Goal: Find specific page/section: Find specific page/section

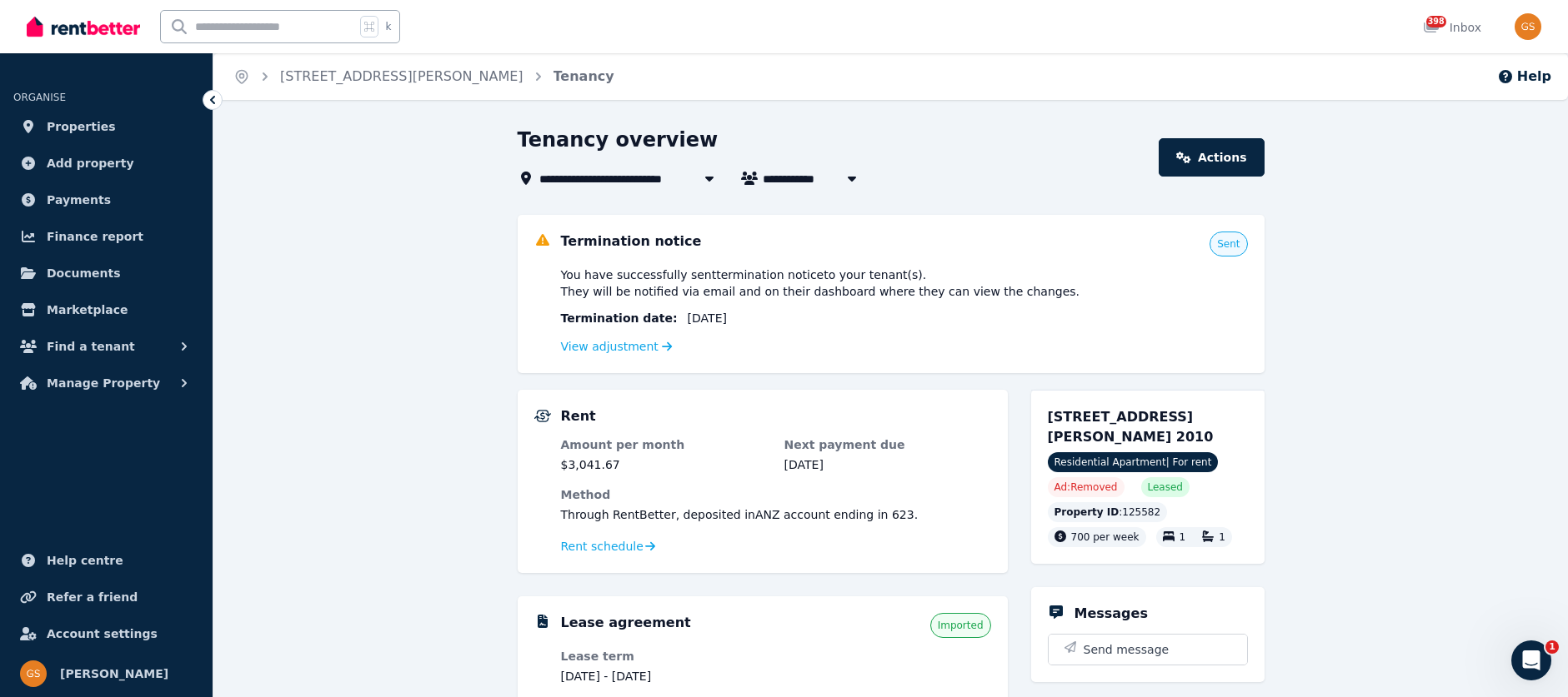
drag, startPoint x: 1049, startPoint y: 417, endPoint x: 1115, endPoint y: 438, distance: 69.3
click at [1115, 438] on div "[STREET_ADDRESS][PERSON_NAME] 2010" at bounding box center [1148, 427] width 200 height 40
copy span "[STREET_ADDRESS][PERSON_NAME] 2010"
click at [1166, 503] on div "Property ID : 125582 700 per week 1 1" at bounding box center [1148, 525] width 200 height 45
drag, startPoint x: 839, startPoint y: 182, endPoint x: 769, endPoint y: 180, distance: 70.0
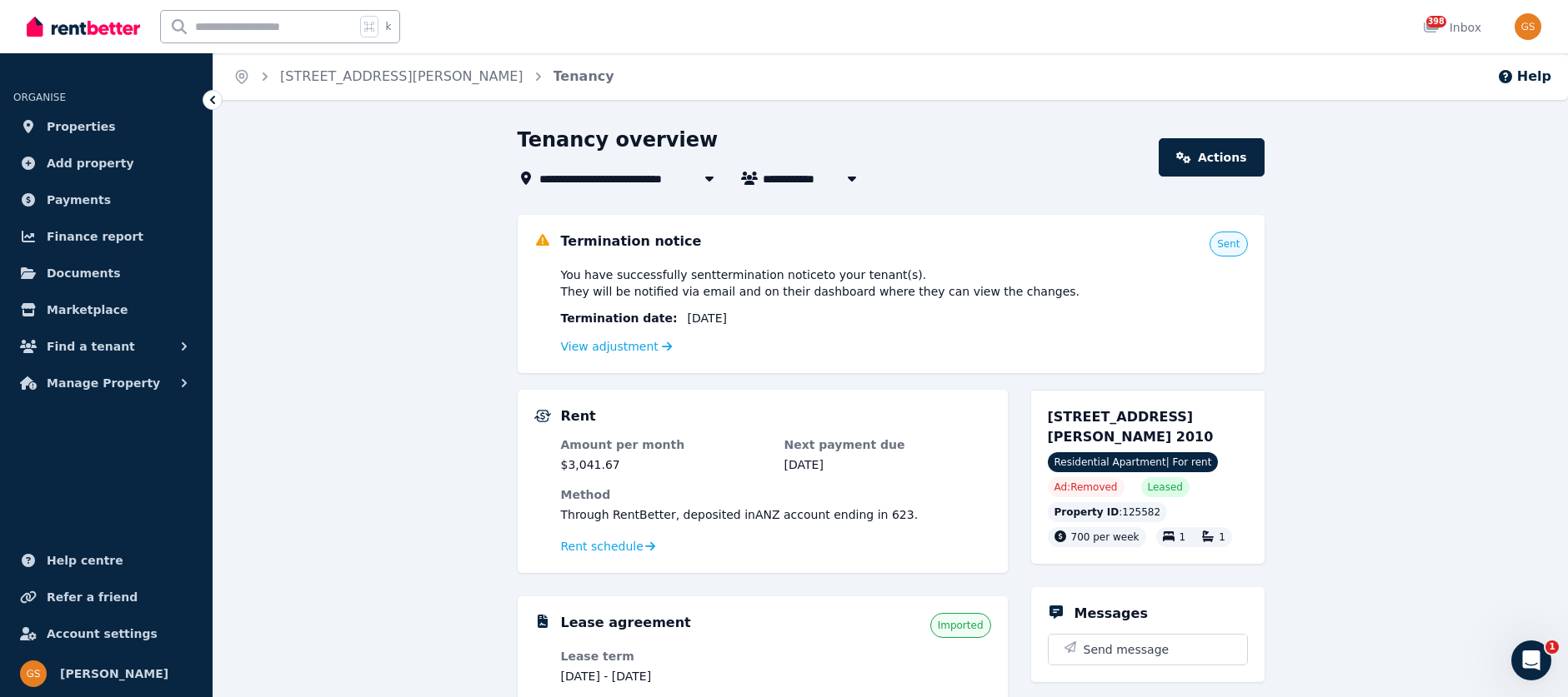
click at [769, 180] on div "**********" at bounding box center [815, 178] width 104 height 20
drag, startPoint x: 763, startPoint y: 183, endPoint x: 805, endPoint y: 183, distance: 42.0
click at [803, 184] on span "[PERSON_NAME]" at bounding box center [826, 178] width 127 height 20
type input "**********"
click at [964, 138] on div "Tenancy overview" at bounding box center [833, 143] width 632 height 32
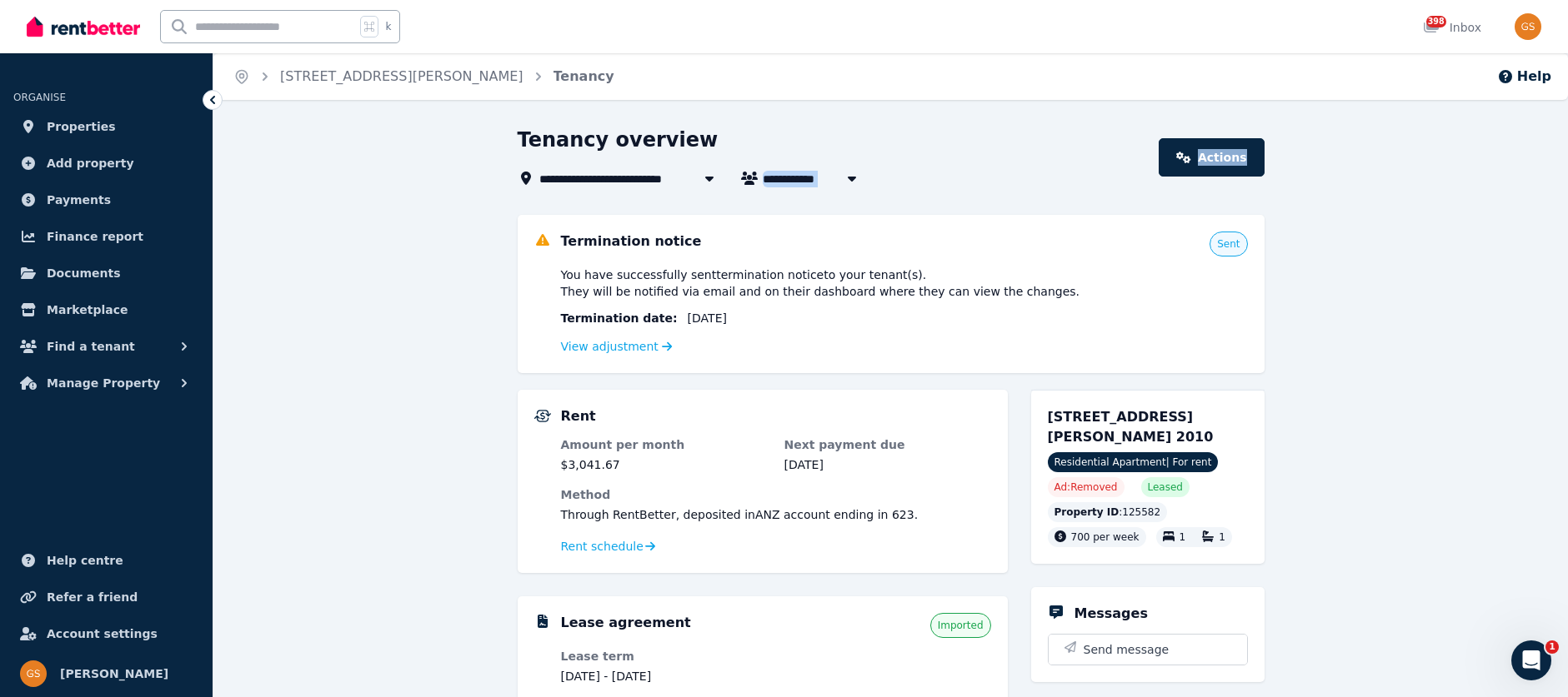
drag, startPoint x: 901, startPoint y: 190, endPoint x: 755, endPoint y: 173, distance: 147.0
copy div "[PERSON_NAME] Actions"
